Goal: Task Accomplishment & Management: Use online tool/utility

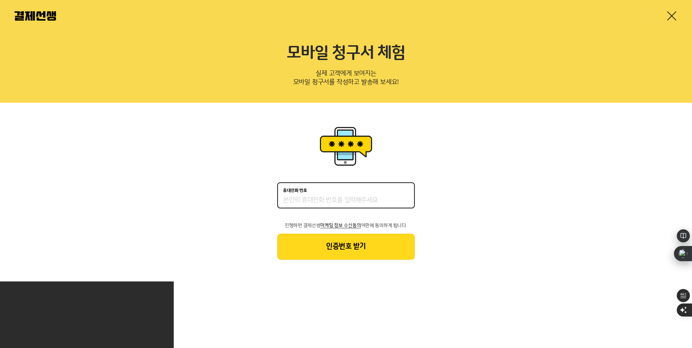
click at [359, 200] on input "휴대전화 번호" at bounding box center [346, 200] width 126 height 9
type input "01071651600"
click at [341, 255] on button "인증번호 받기" at bounding box center [345, 247] width 137 height 26
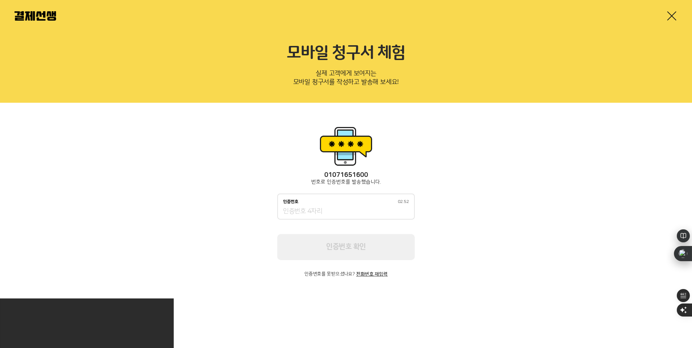
click at [332, 201] on div "인증번호 02:52" at bounding box center [346, 201] width 126 height 5
click at [332, 207] on input "인증번호 02:52" at bounding box center [346, 211] width 126 height 9
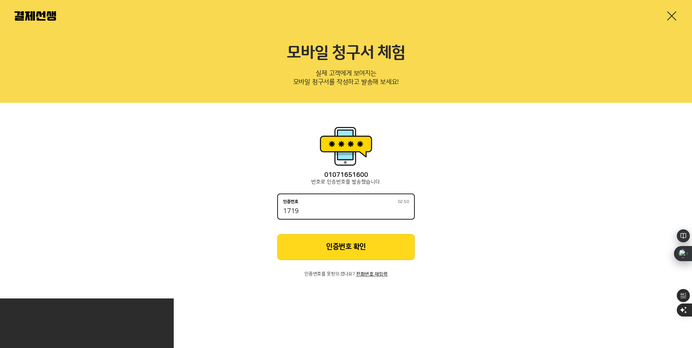
type input "1719"
click at [341, 252] on button "인증번호 확인" at bounding box center [345, 247] width 137 height 26
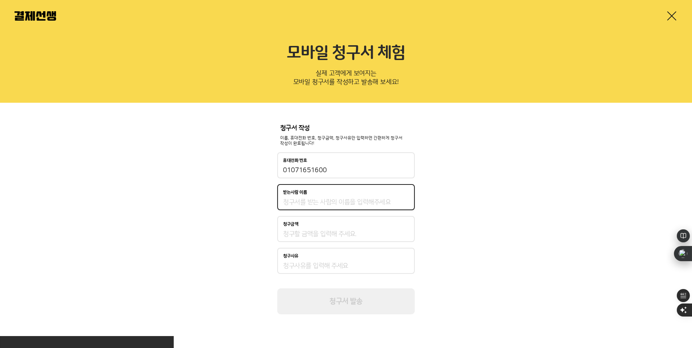
click at [335, 202] on input "받는사람 이름" at bounding box center [346, 202] width 126 height 9
type input "이상혁"
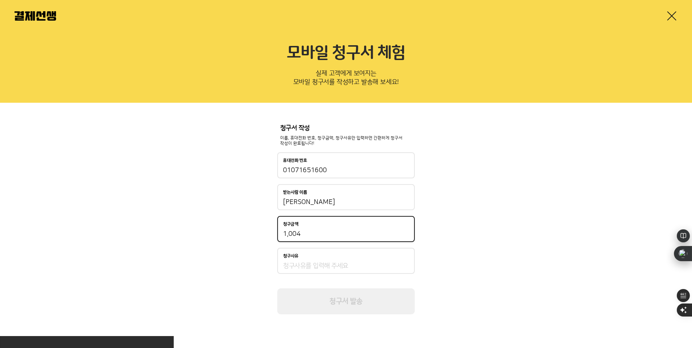
type input "1,004"
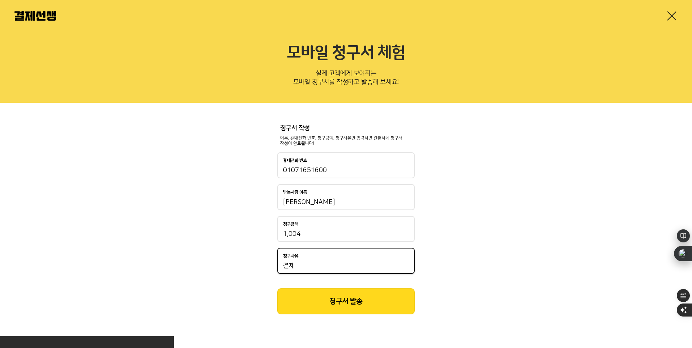
type input "결"
type input "장비수납"
click at [352, 302] on button "청구서 발송" at bounding box center [345, 301] width 137 height 26
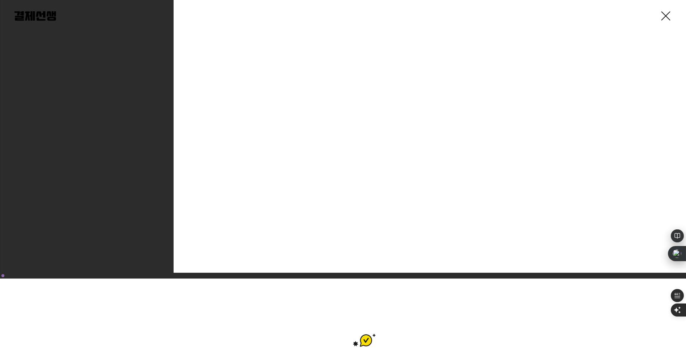
scroll to position [120, 0]
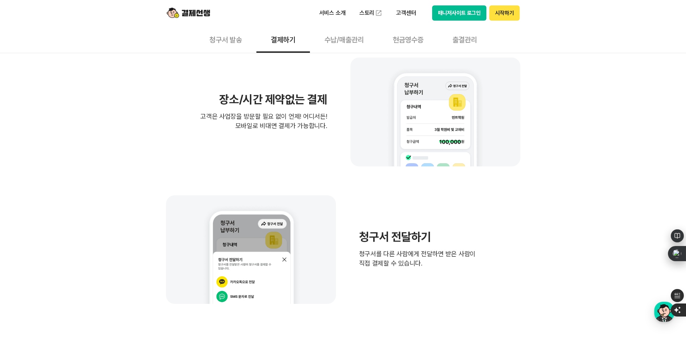
scroll to position [760, 0]
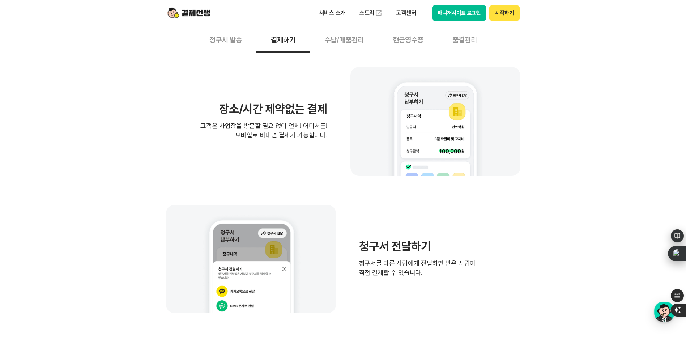
scroll to position [724, 0]
